Goal: Information Seeking & Learning: Learn about a topic

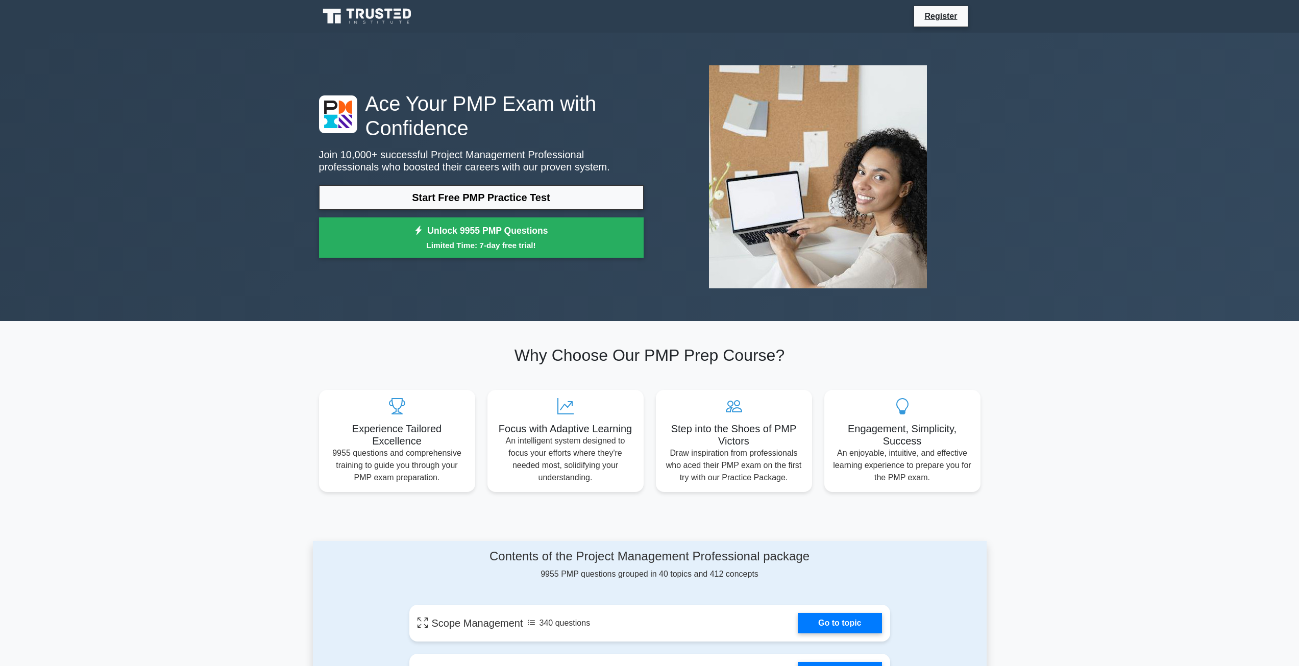
click at [458, 162] on p "Join 10,000+ successful Project Management Professional professionals who boost…" at bounding box center [481, 161] width 325 height 25
click at [449, 195] on link "Start Free PMP Practice Test" at bounding box center [481, 197] width 325 height 25
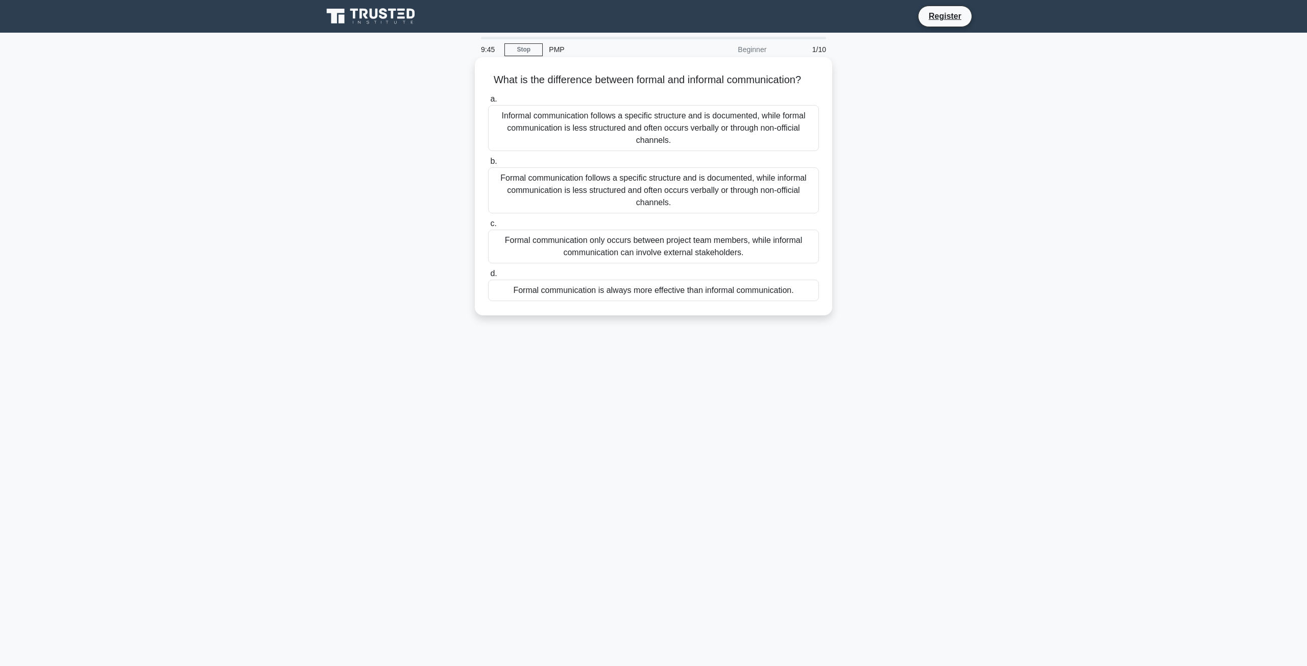
click at [602, 213] on div "Formal communication follows a specific structure and is documented, while info…" at bounding box center [653, 190] width 331 height 46
click at [488, 165] on input "b. Formal communication follows a specific structure and is documented, while i…" at bounding box center [488, 161] width 0 height 7
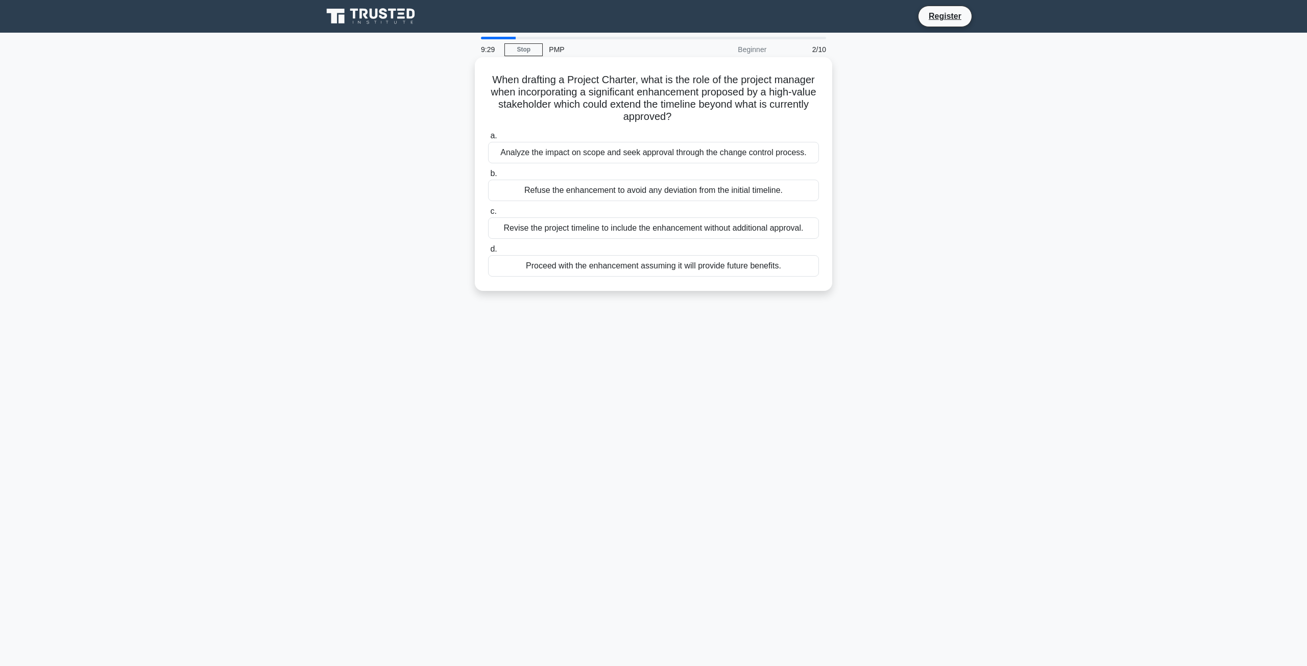
click at [634, 156] on div "Analyze the impact on scope and seek approval through the change control proces…" at bounding box center [653, 152] width 331 height 21
click at [488, 139] on input "a. Analyze the impact on scope and seek approval through the change control pro…" at bounding box center [488, 136] width 0 height 7
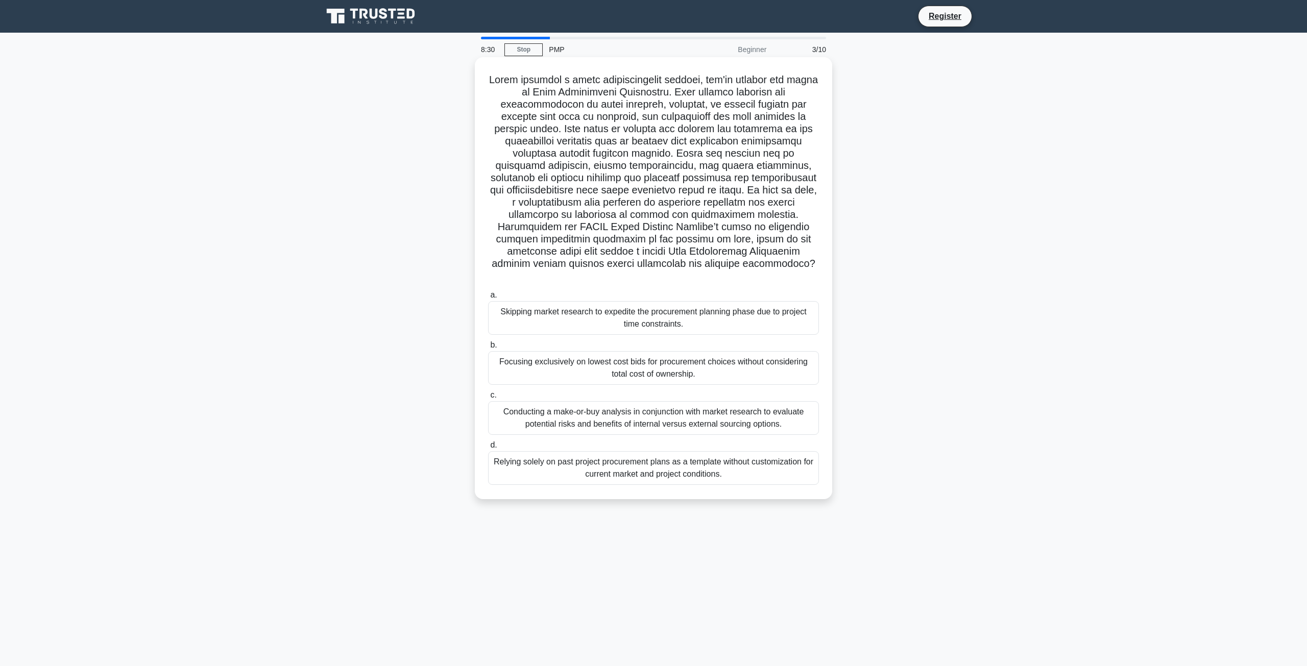
click at [675, 406] on div "Conducting a make-or-buy analysis in conjunction with market research to evalua…" at bounding box center [653, 418] width 331 height 34
click at [488, 399] on input "c. Conducting a make-or-buy analysis in conjunction with market research to eva…" at bounding box center [488, 395] width 0 height 7
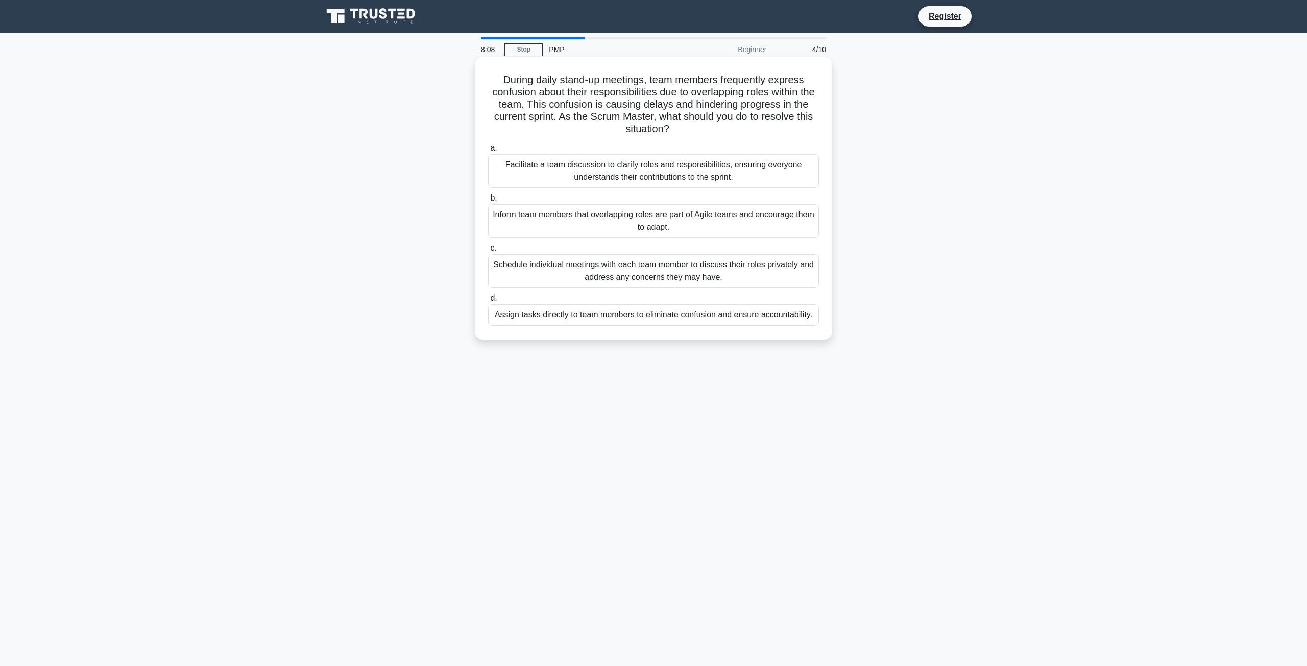
click at [745, 166] on div "Facilitate a team discussion to clarify roles and responsibilities, ensuring ev…" at bounding box center [653, 171] width 331 height 34
click at [488, 152] on input "a. Facilitate a team discussion to clarify roles and responsibilities, ensuring…" at bounding box center [488, 148] width 0 height 7
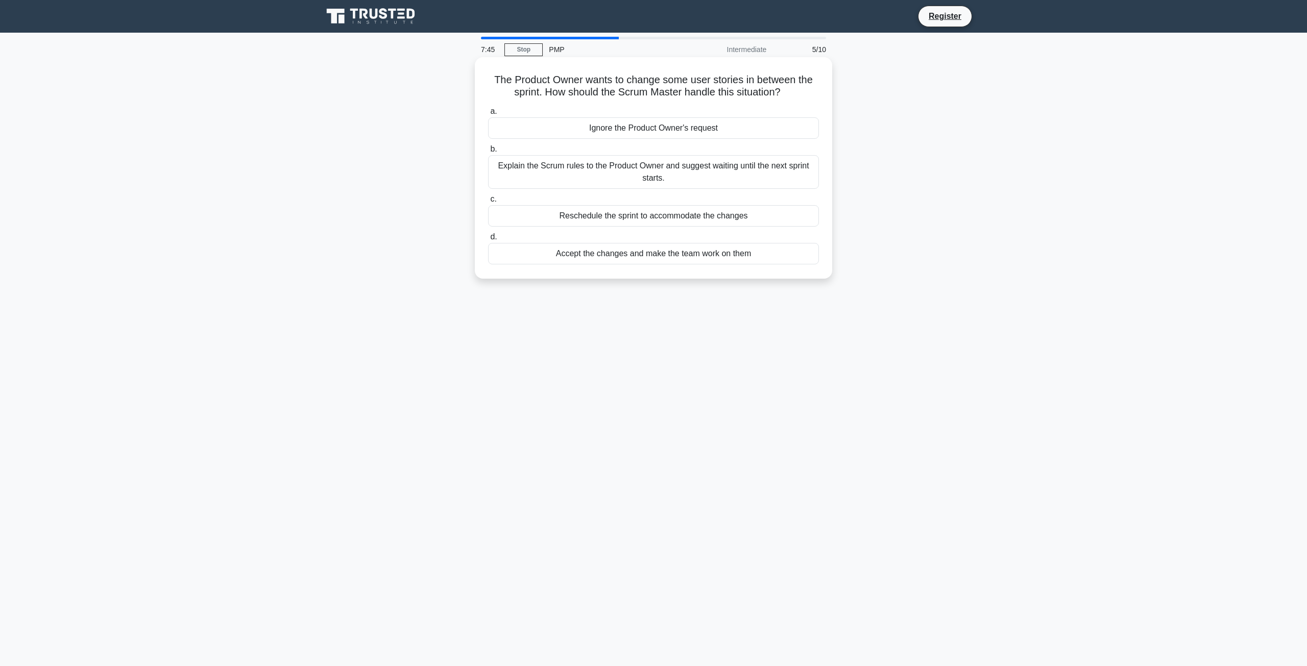
click at [653, 182] on div "Explain the Scrum rules to the Product Owner and suggest waiting until the next…" at bounding box center [653, 172] width 331 height 34
click at [488, 153] on input "b. Explain the Scrum rules to the Product Owner and suggest waiting until the n…" at bounding box center [488, 149] width 0 height 7
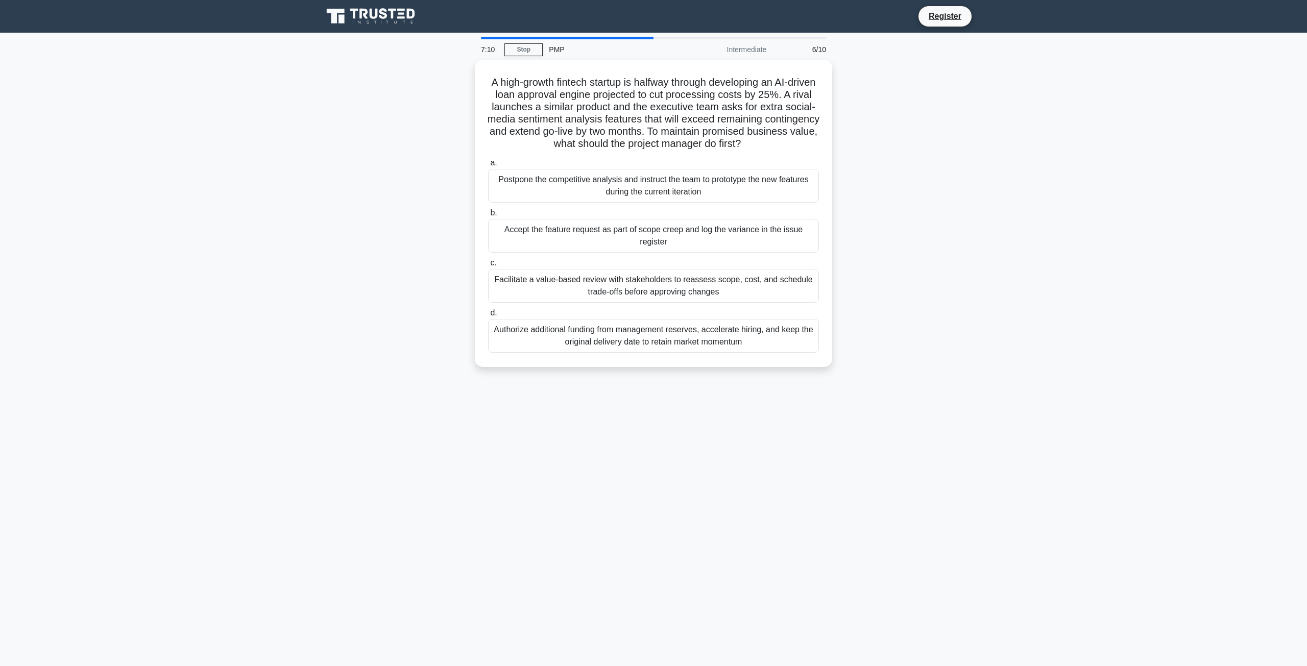
click at [725, 287] on div "Facilitate a value-based review with stakeholders to reassess scope, cost, and …" at bounding box center [653, 286] width 331 height 34
click at [488, 266] on input "c. Facilitate a value-based review with stakeholders to reassess scope, cost, a…" at bounding box center [488, 263] width 0 height 7
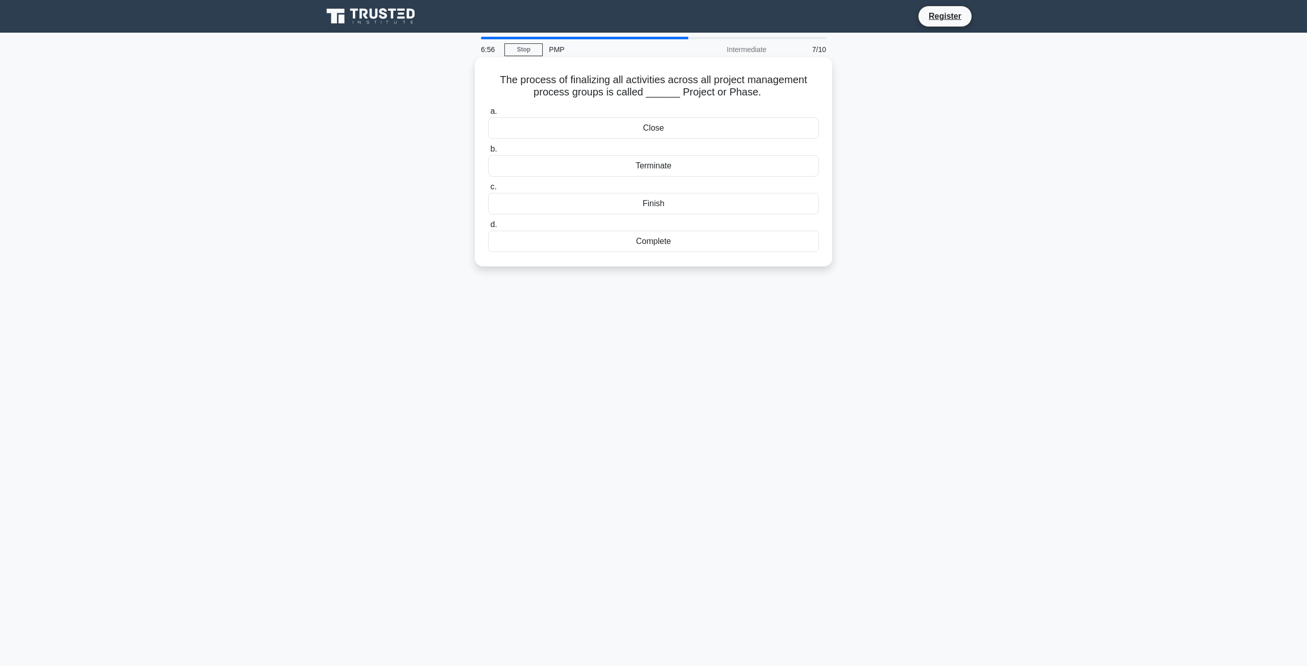
click at [648, 131] on div "Close" at bounding box center [653, 127] width 331 height 21
click at [488, 115] on input "a. Close" at bounding box center [488, 111] width 0 height 7
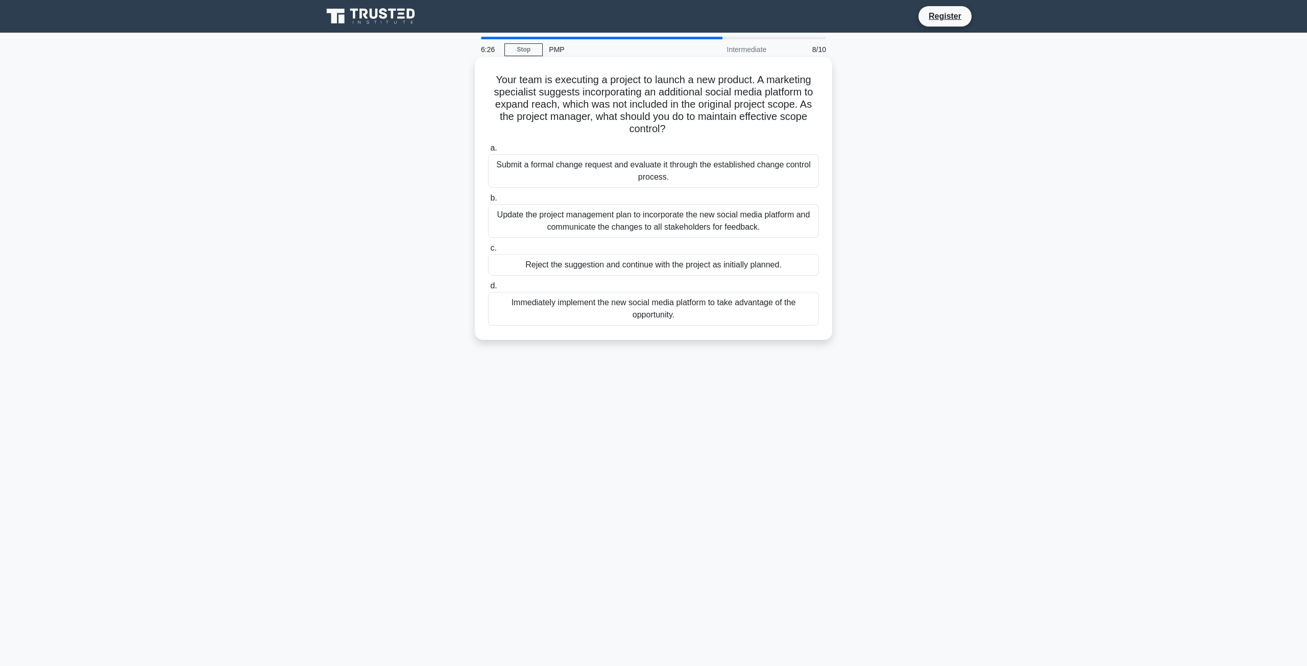
click at [684, 166] on div "Submit a formal change request and evaluate it through the established change c…" at bounding box center [653, 171] width 331 height 34
click at [488, 152] on input "a. Submit a formal change request and evaluate it through the established chang…" at bounding box center [488, 148] width 0 height 7
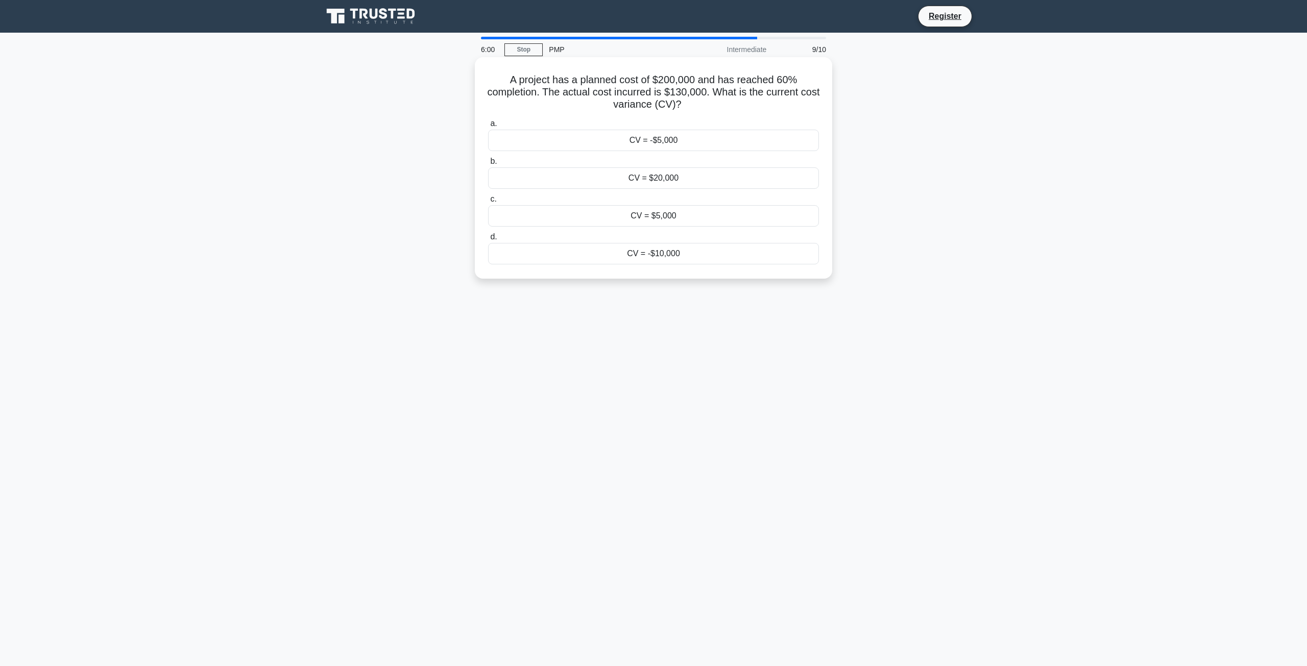
click at [692, 254] on div "CV = -$10,000" at bounding box center [653, 253] width 331 height 21
click at [488, 240] on input "d. CV = -$10,000" at bounding box center [488, 237] width 0 height 7
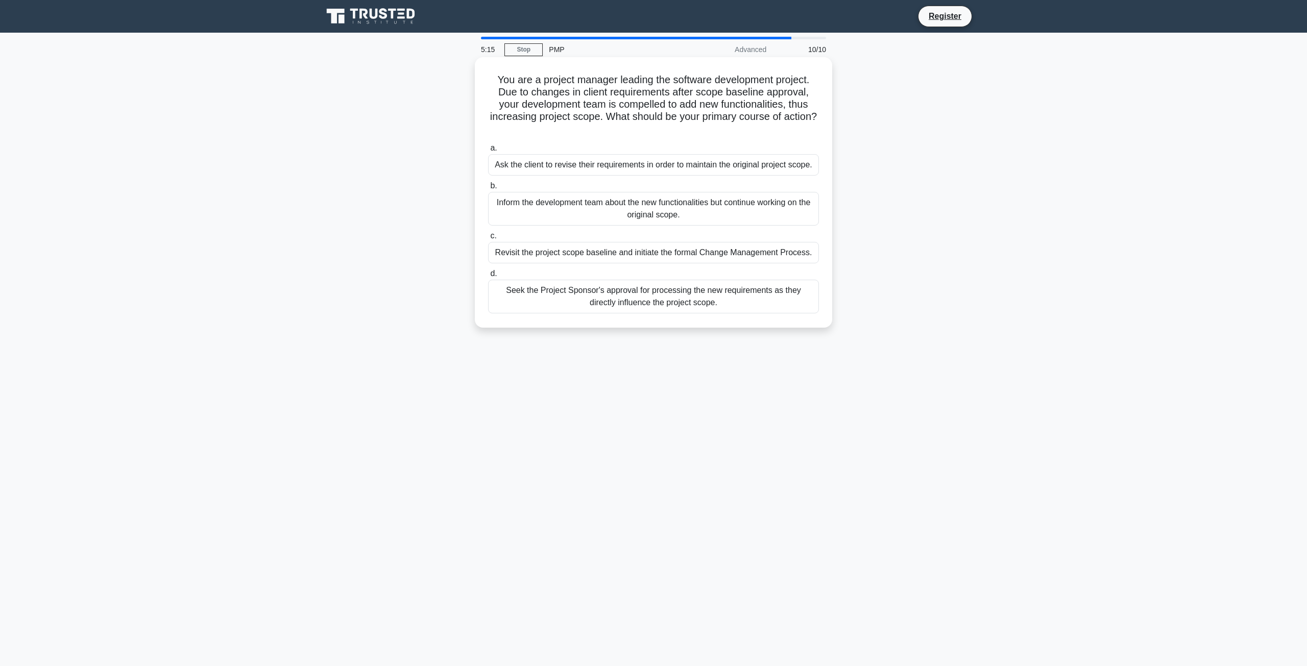
click at [688, 292] on div "Seek the Project Sponsor's approval for processing the new requirements as they…" at bounding box center [653, 297] width 331 height 34
click at [488, 277] on input "d. Seek the Project Sponsor's approval for processing the new requirements as t…" at bounding box center [488, 274] width 0 height 7
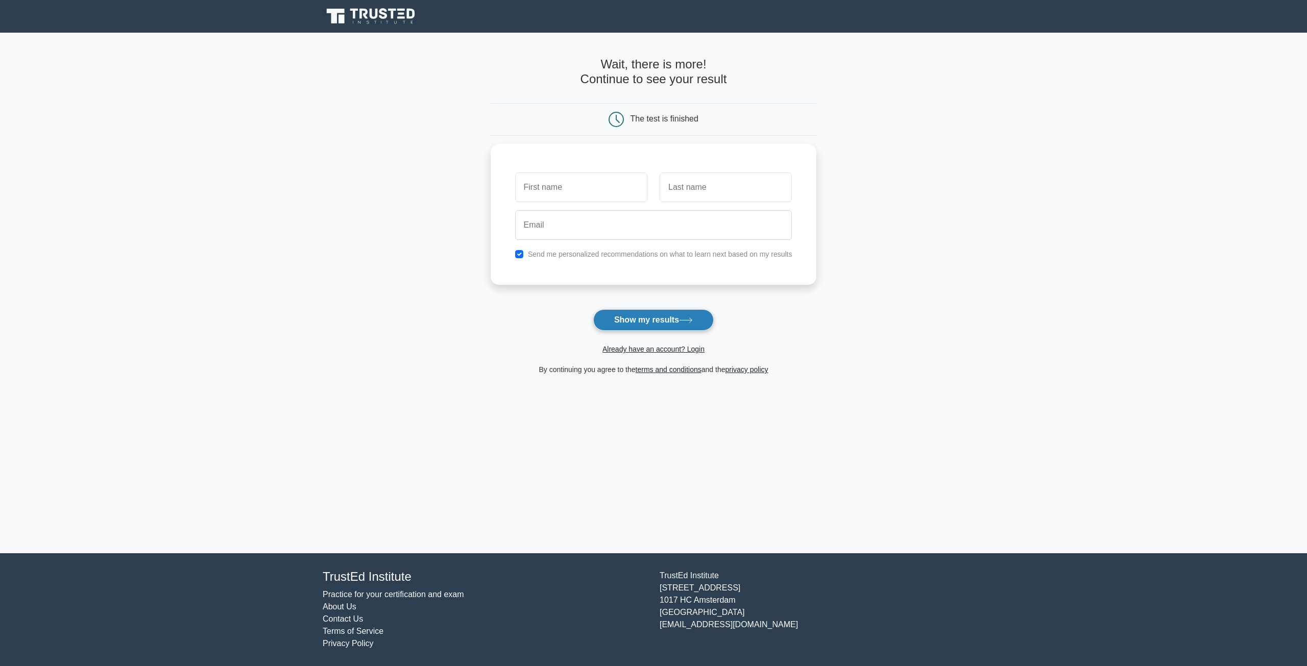
click at [675, 319] on button "Show my results" at bounding box center [653, 319] width 120 height 21
click at [609, 181] on input "text" at bounding box center [581, 185] width 132 height 30
type input "[PERSON_NAME]"
click at [689, 199] on input "text" at bounding box center [726, 185] width 132 height 30
type input "Leslie"
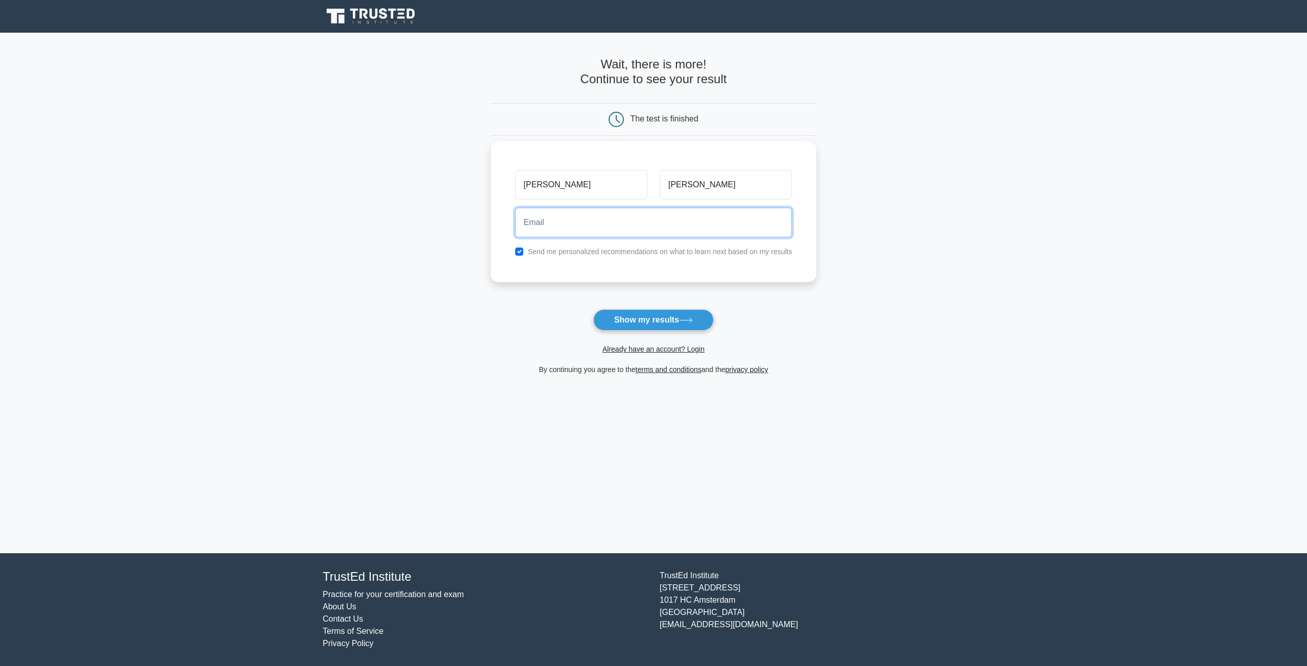
click at [702, 224] on input "email" at bounding box center [653, 223] width 277 height 30
click at [518, 252] on input "checkbox" at bounding box center [519, 252] width 8 height 8
checkbox input "false"
click at [557, 220] on input "email" at bounding box center [653, 223] width 277 height 30
type input "aleslie@illfonic.com"
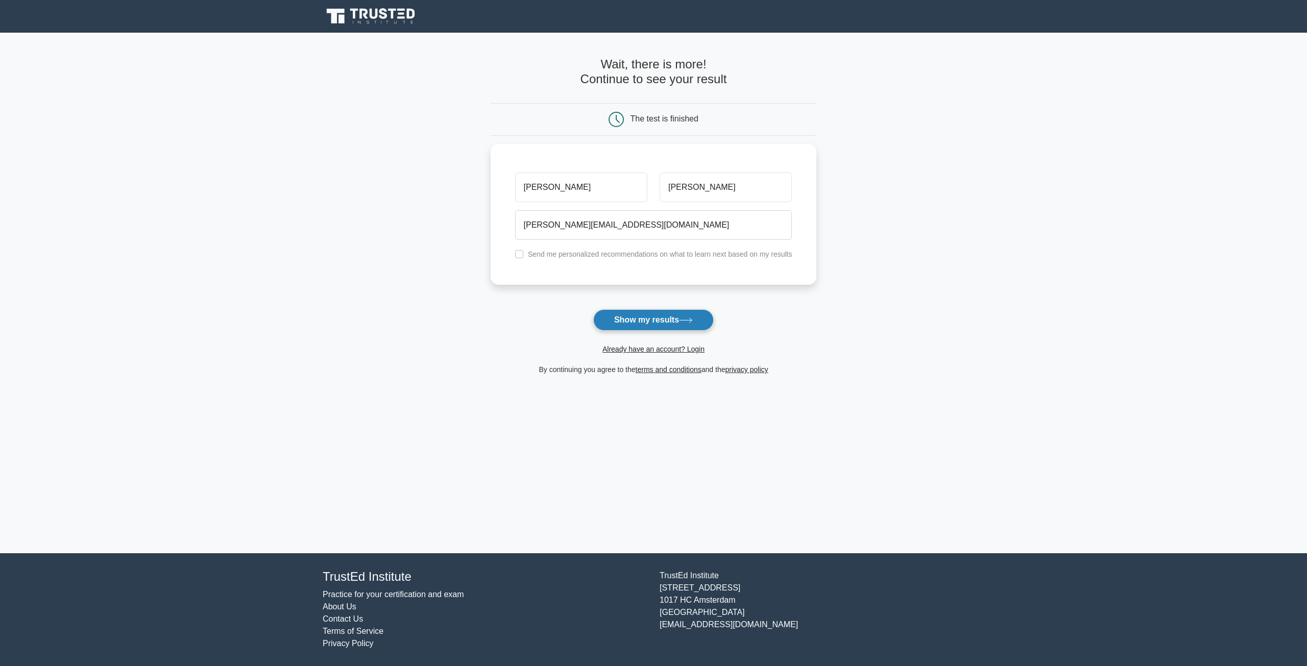
click at [668, 318] on button "Show my results" at bounding box center [653, 319] width 120 height 21
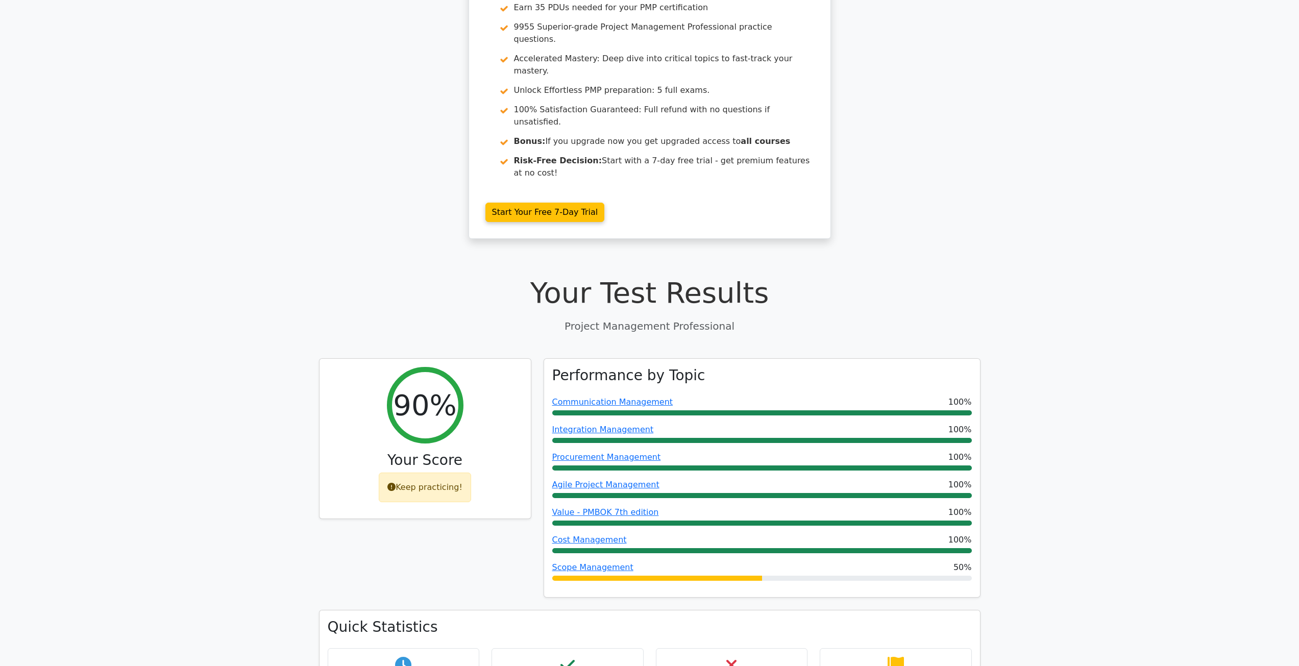
scroll to position [204, 0]
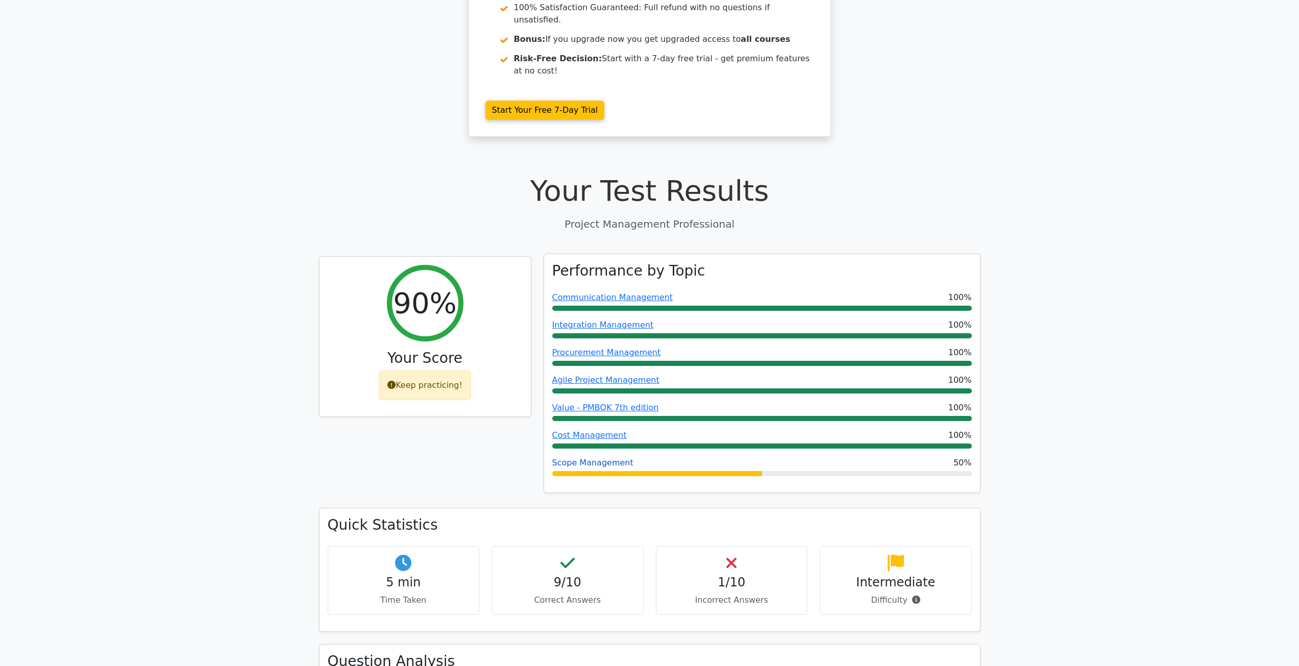
click at [590, 458] on link "Scope Management" at bounding box center [592, 463] width 81 height 10
